Goal: Task Accomplishment & Management: Complete application form

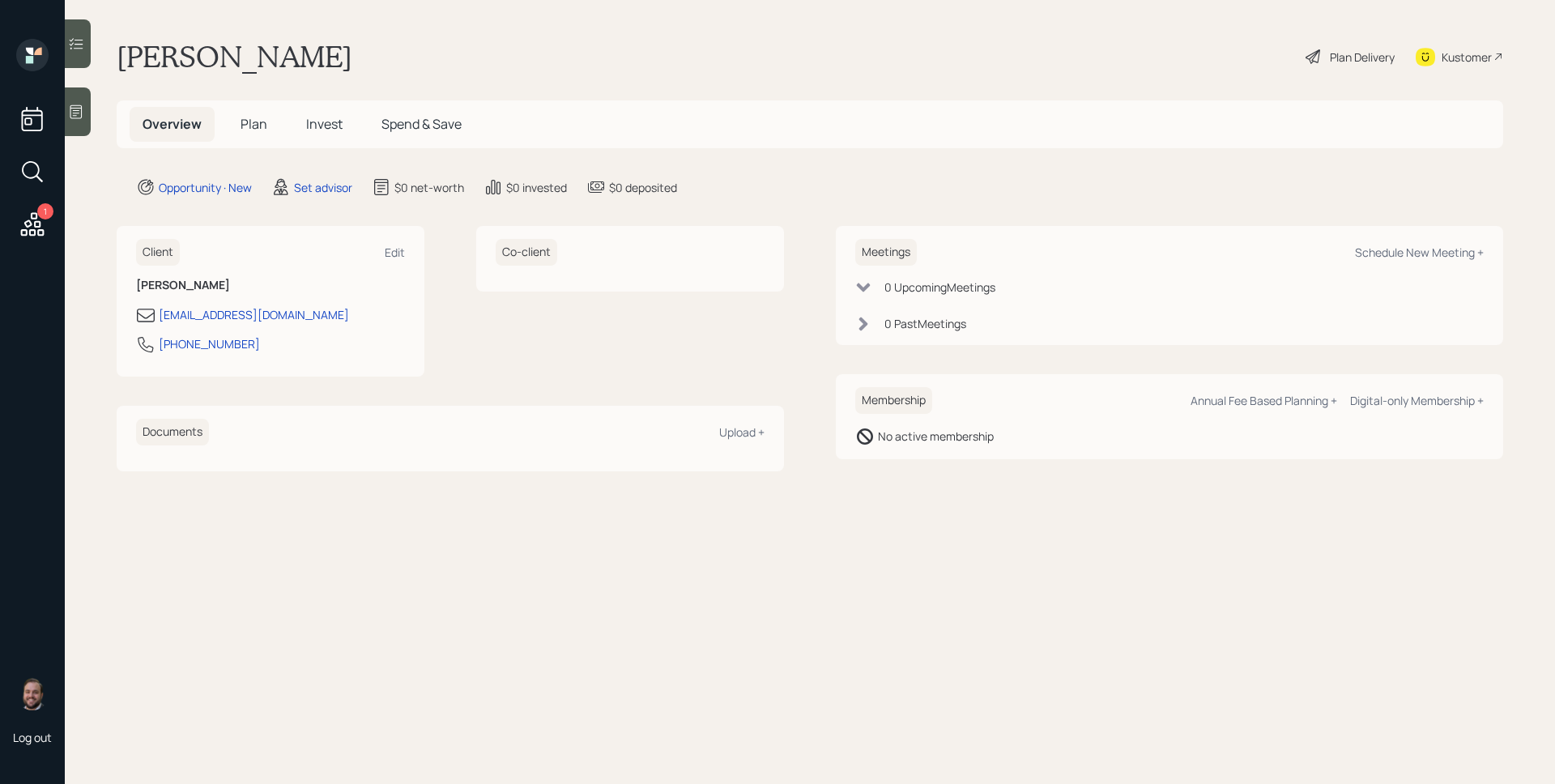
click at [36, 220] on icon at bounding box center [32, 223] width 29 height 29
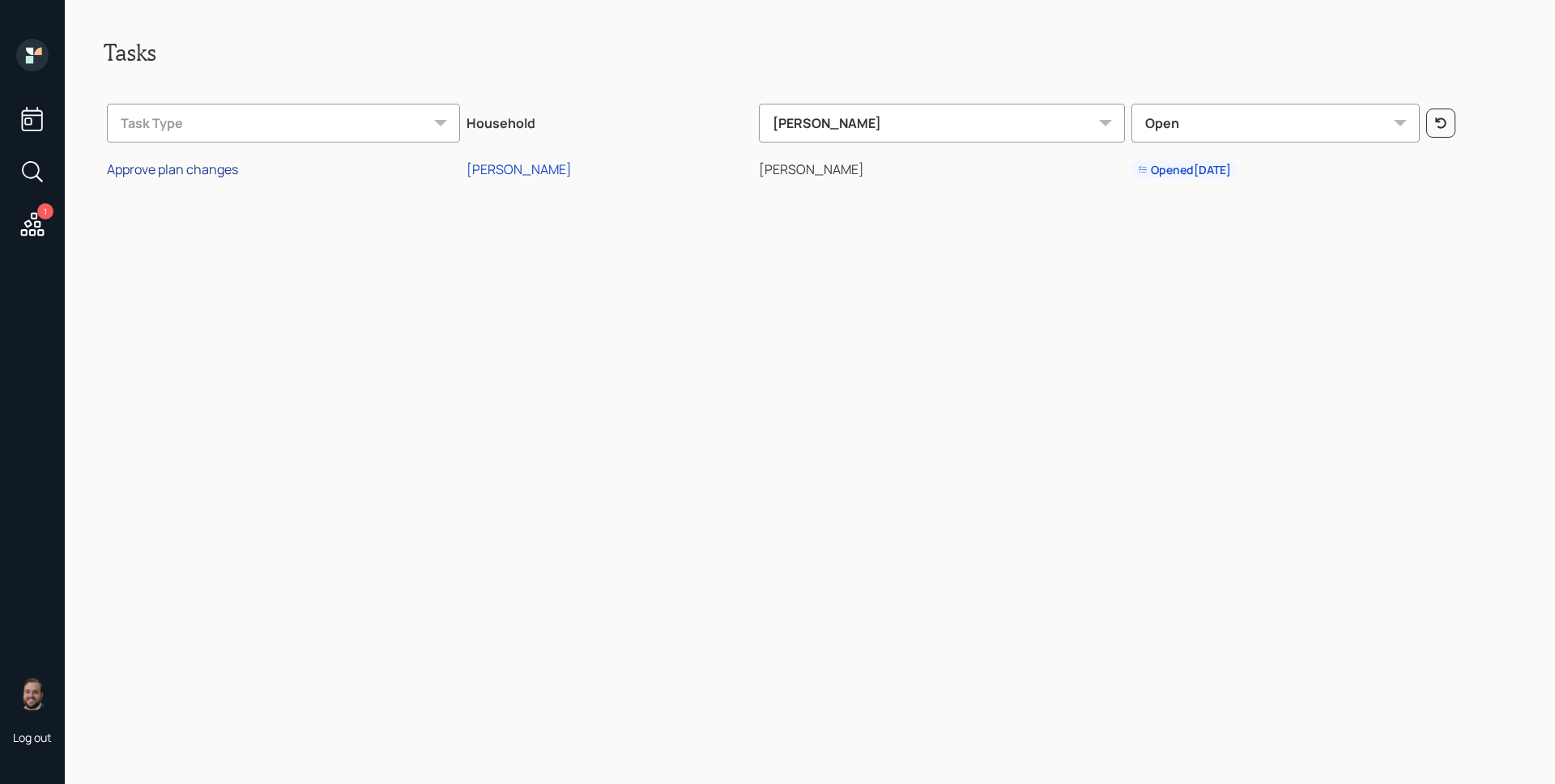
click at [177, 166] on div "Approve plan changes" at bounding box center [173, 169] width 131 height 18
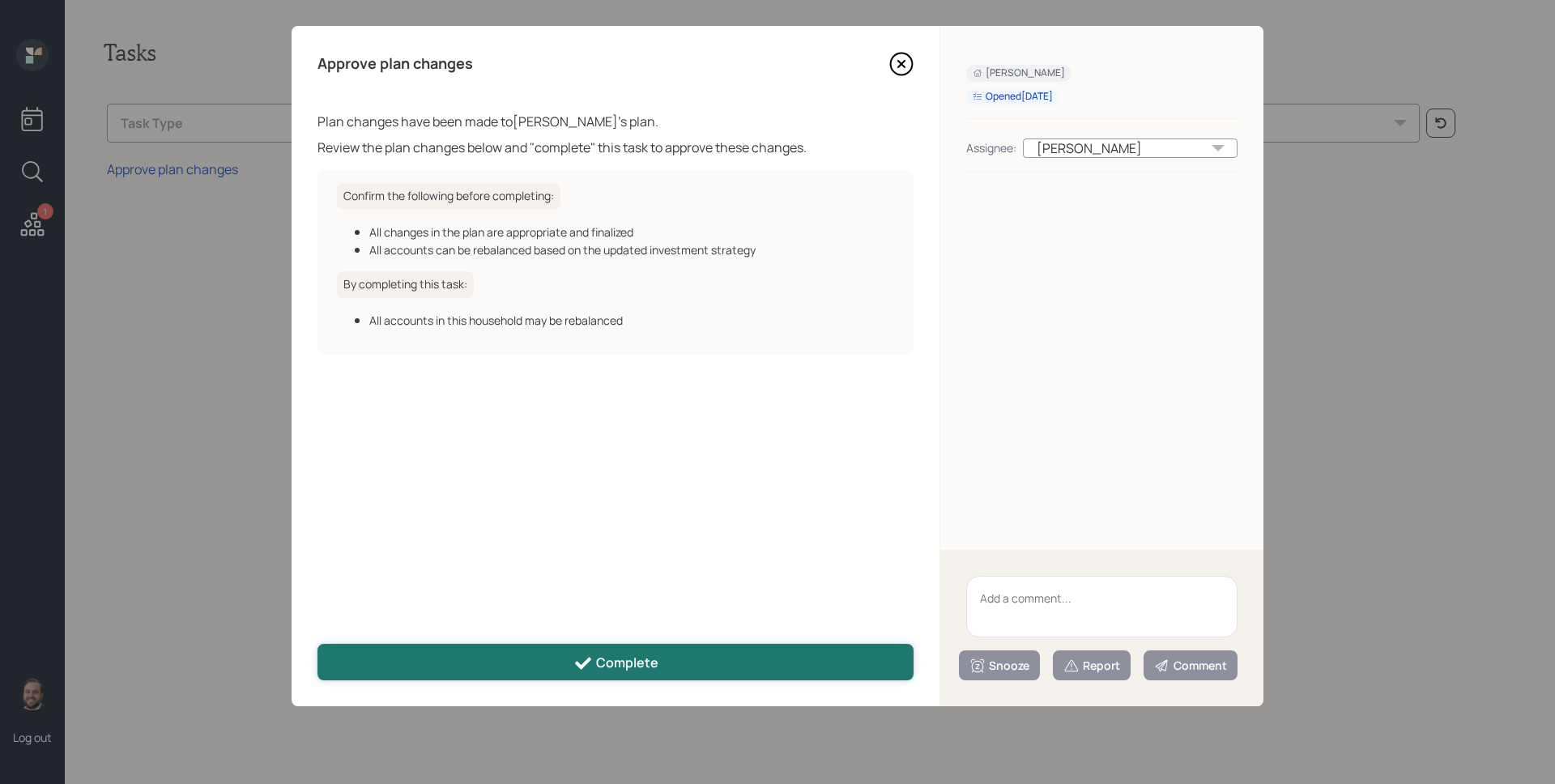
click at [680, 654] on button "Complete" at bounding box center [615, 662] width 597 height 37
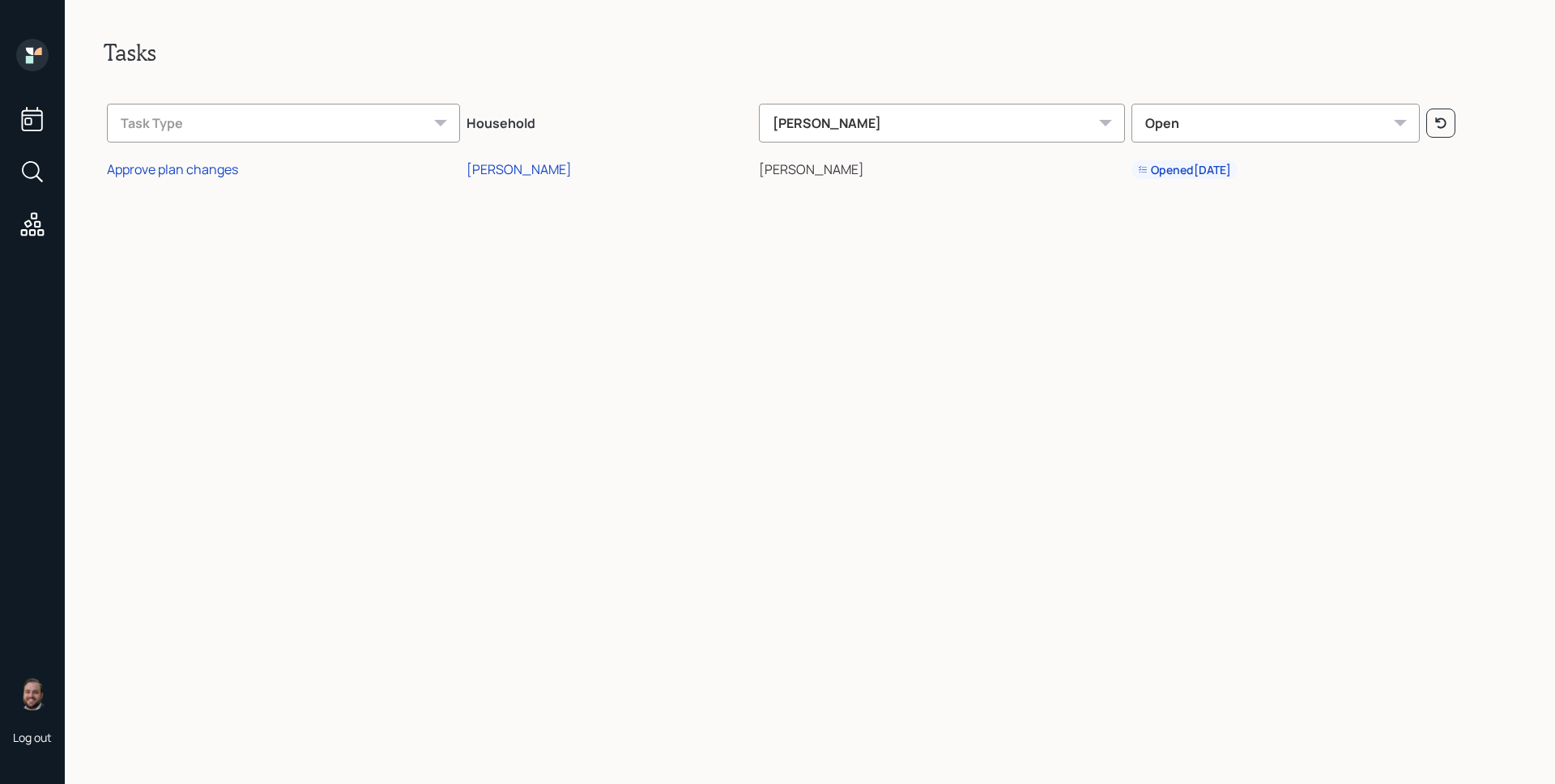
click at [23, 54] on icon at bounding box center [32, 54] width 32 height 32
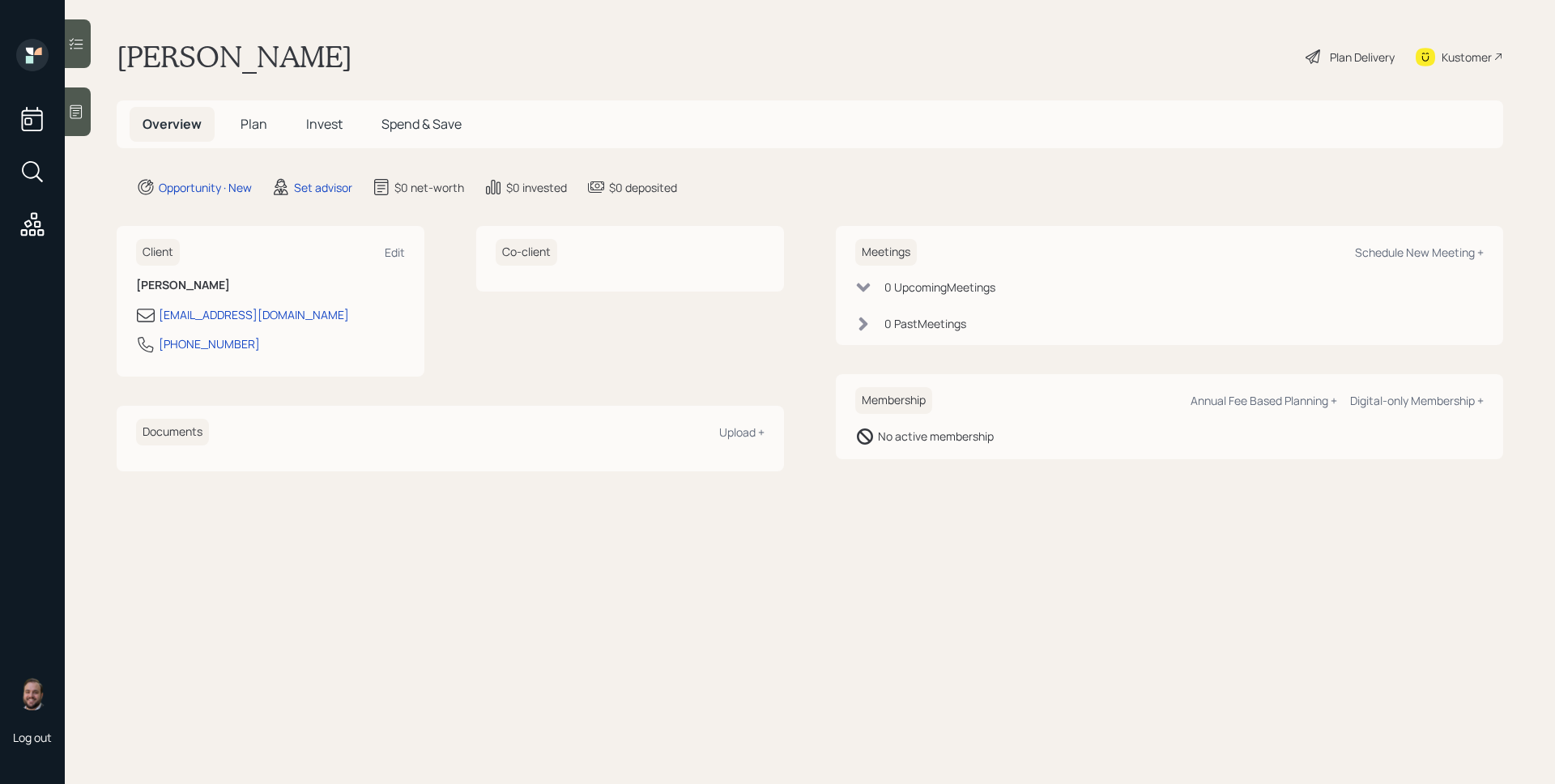
click at [247, 129] on span "Plan" at bounding box center [254, 124] width 27 height 18
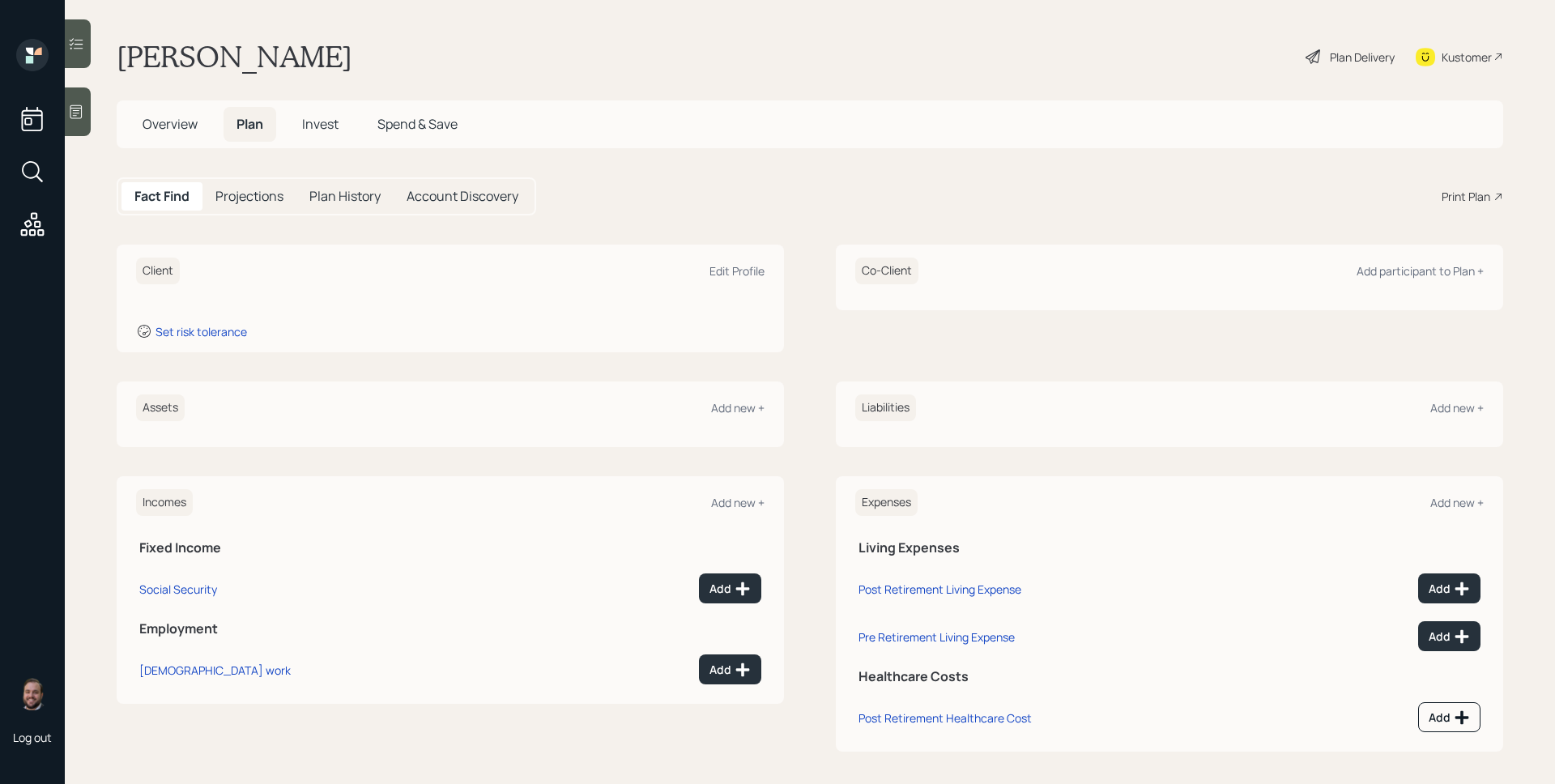
click at [81, 113] on icon at bounding box center [76, 111] width 16 height 16
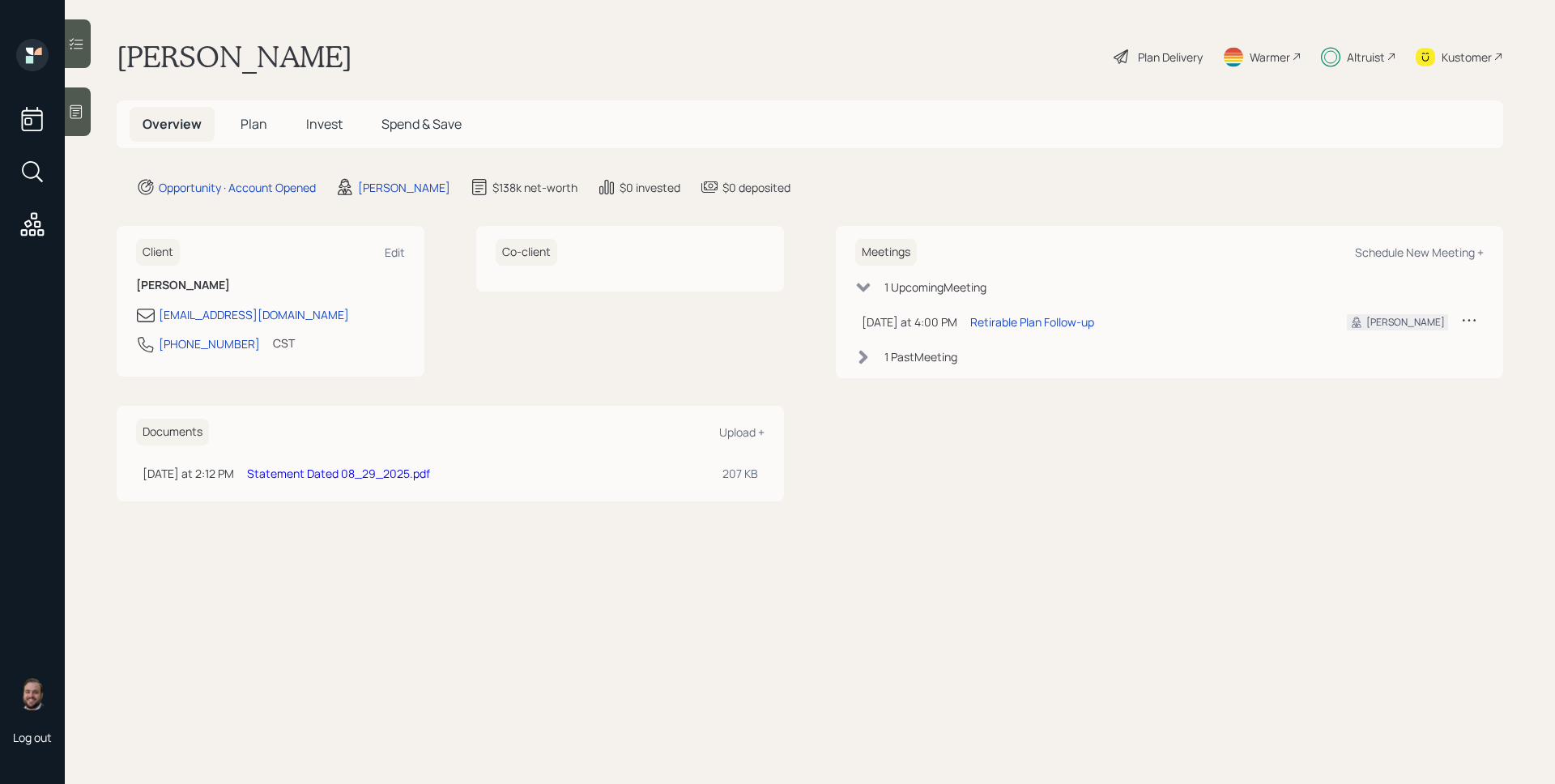
click at [1371, 57] on div "Altruist" at bounding box center [1366, 56] width 38 height 17
